Goal: Find specific page/section: Find specific page/section

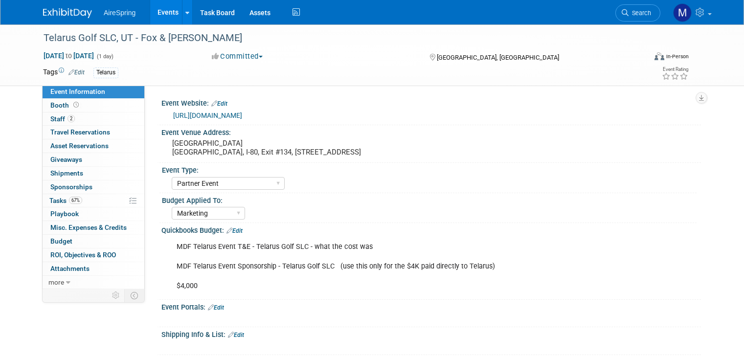
select select "Partner Event"
select select "Marketing"
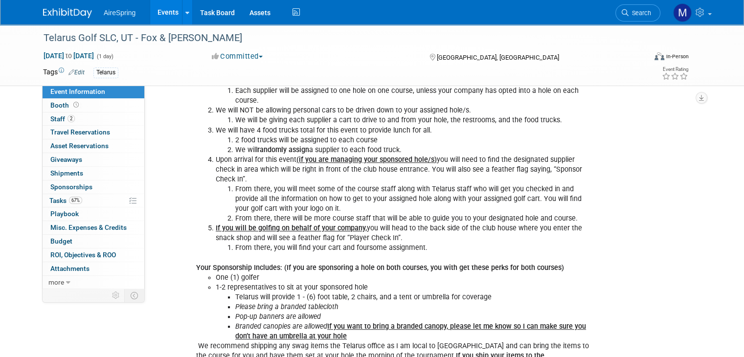
click at [53, 11] on img at bounding box center [67, 13] width 49 height 10
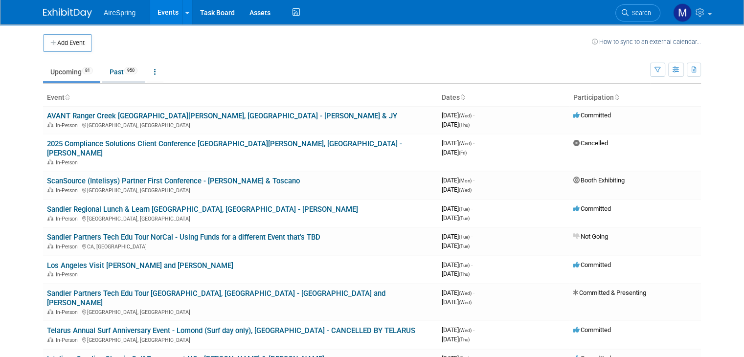
click at [123, 79] on link "Past 950" at bounding box center [123, 72] width 43 height 19
